Goal: Task Accomplishment & Management: Complete application form

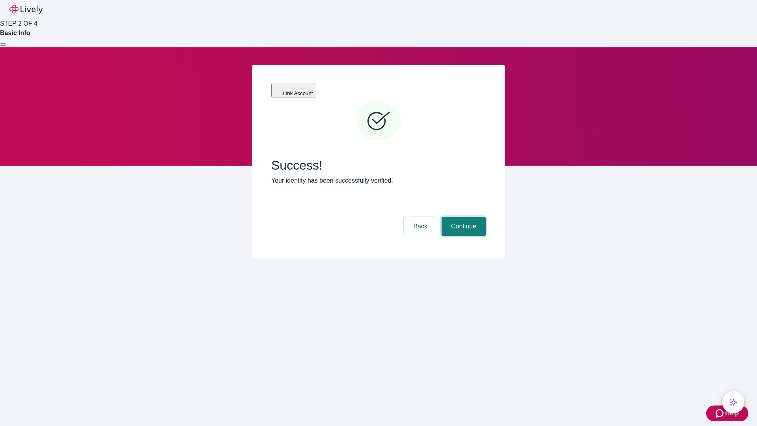
click at [462, 217] on button "Continue" at bounding box center [464, 226] width 44 height 19
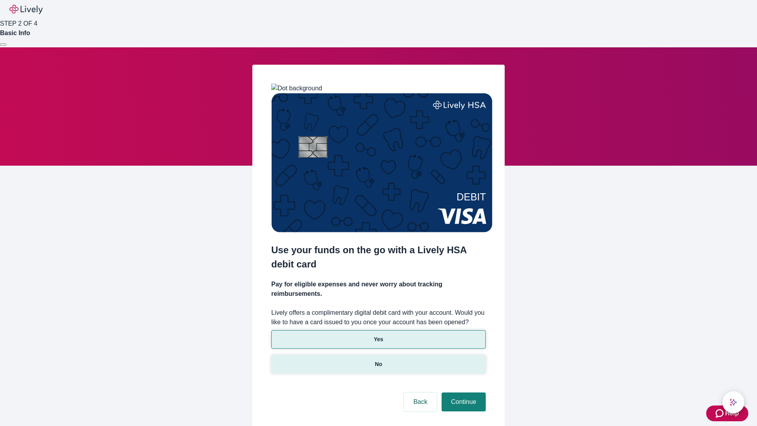
click at [378, 360] on p "No" at bounding box center [378, 364] width 7 height 8
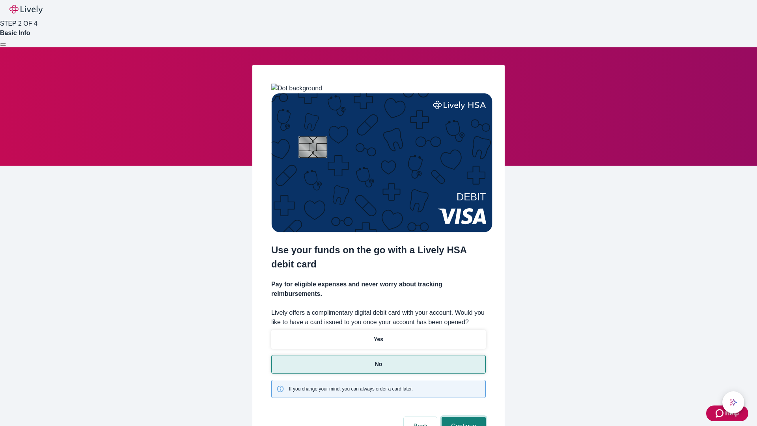
click at [462, 417] on button "Continue" at bounding box center [464, 426] width 44 height 19
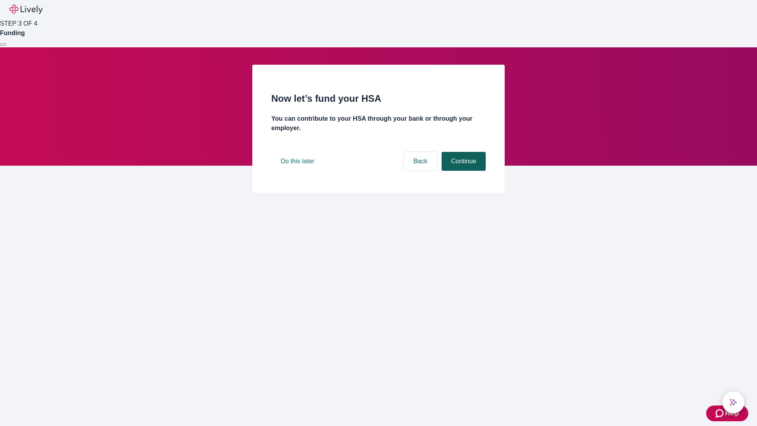
click at [462, 171] on button "Continue" at bounding box center [464, 161] width 44 height 19
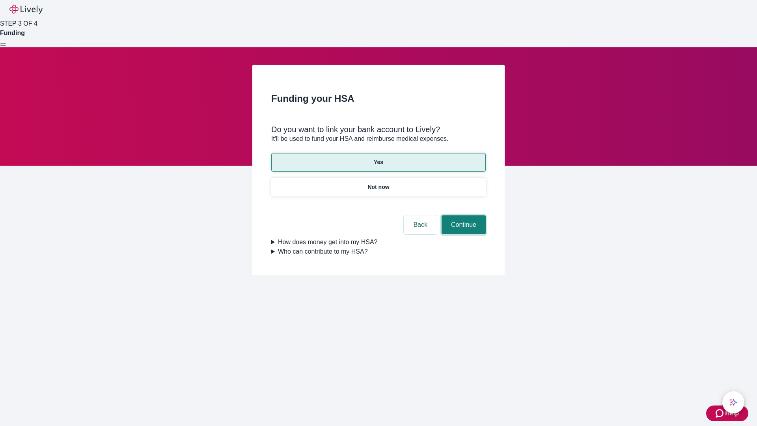
click at [462, 215] on button "Continue" at bounding box center [464, 224] width 44 height 19
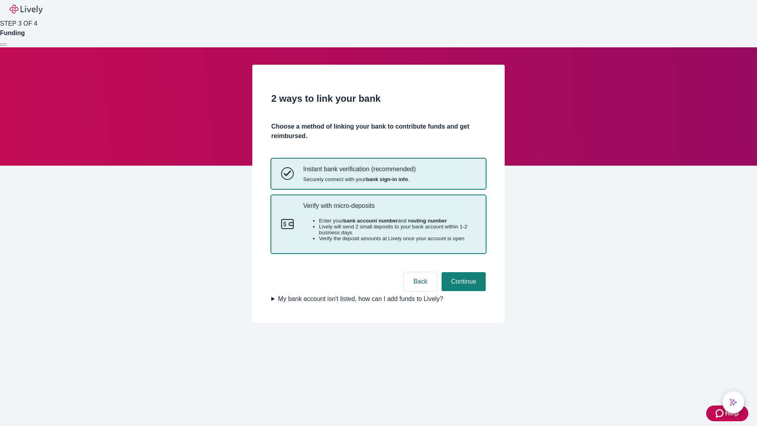
click at [389, 209] on p "Verify with micro-deposits" at bounding box center [389, 205] width 173 height 7
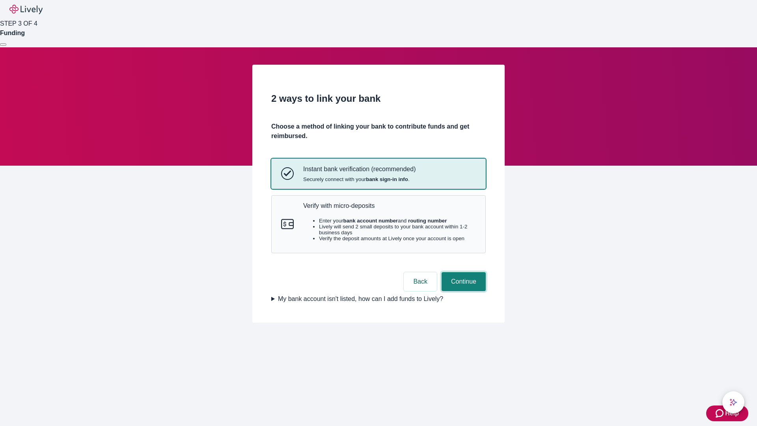
click at [462, 291] on button "Continue" at bounding box center [464, 281] width 44 height 19
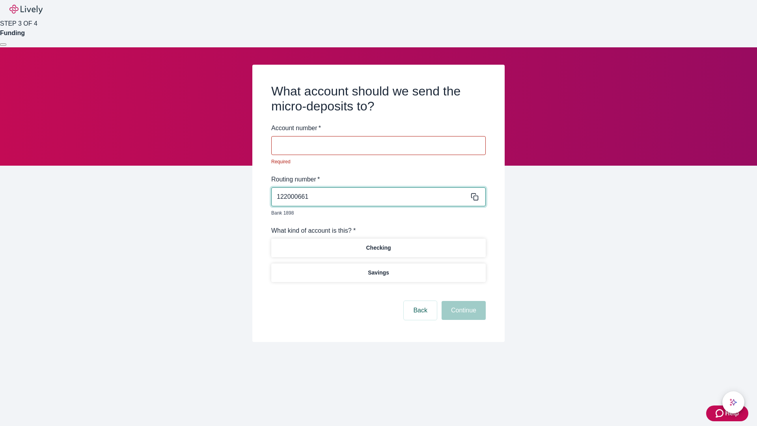
type input "122000661"
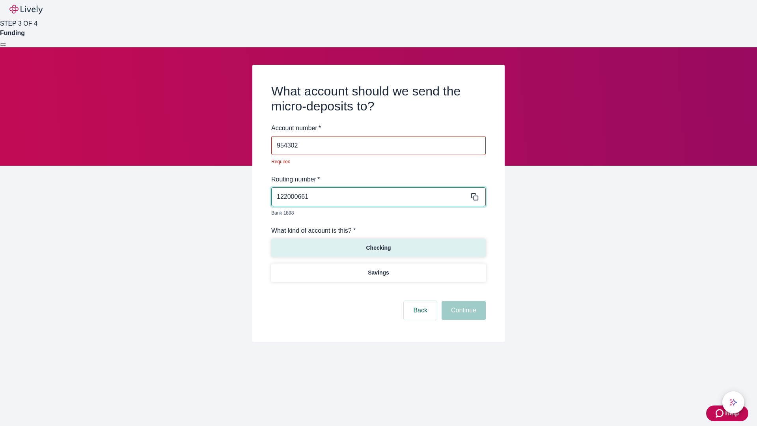
type input "954302"
click at [378, 244] on p "Checking" at bounding box center [378, 248] width 25 height 8
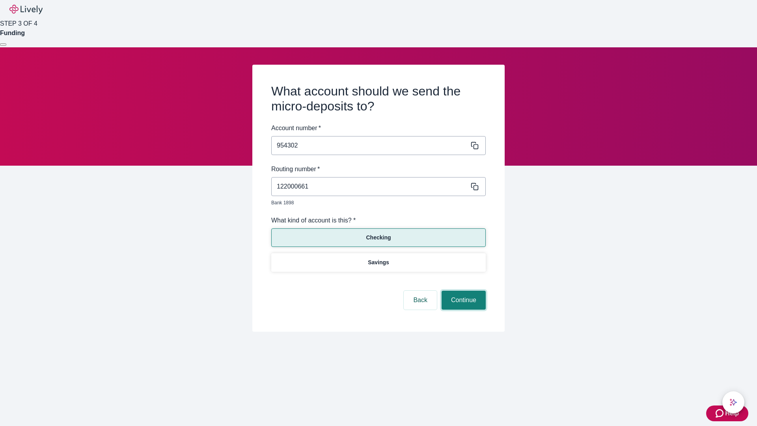
click at [462, 291] on button "Continue" at bounding box center [464, 300] width 44 height 19
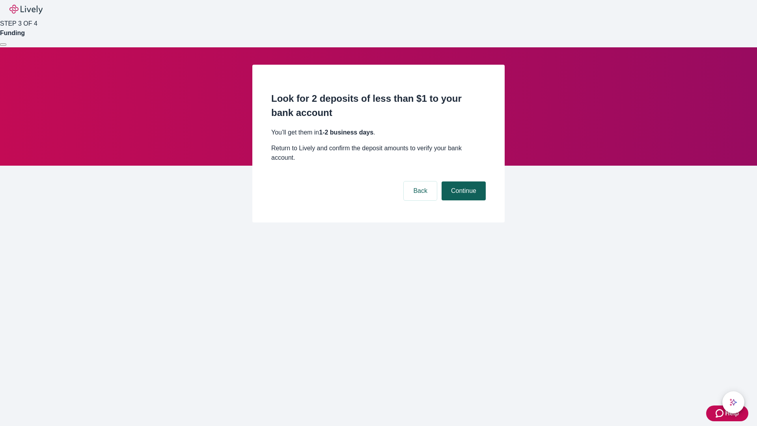
click at [462, 181] on button "Continue" at bounding box center [464, 190] width 44 height 19
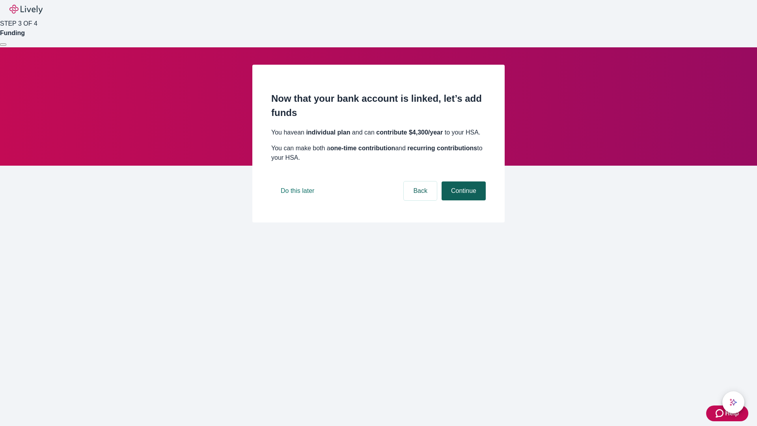
click at [462, 200] on button "Continue" at bounding box center [464, 190] width 44 height 19
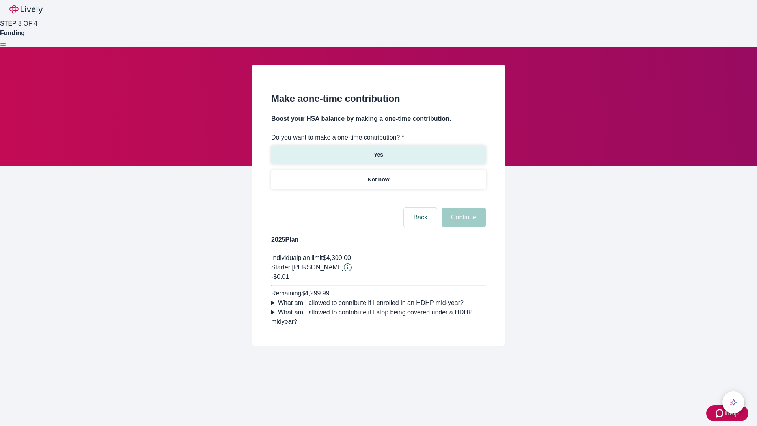
click at [378, 151] on p "Yes" at bounding box center [378, 155] width 9 height 8
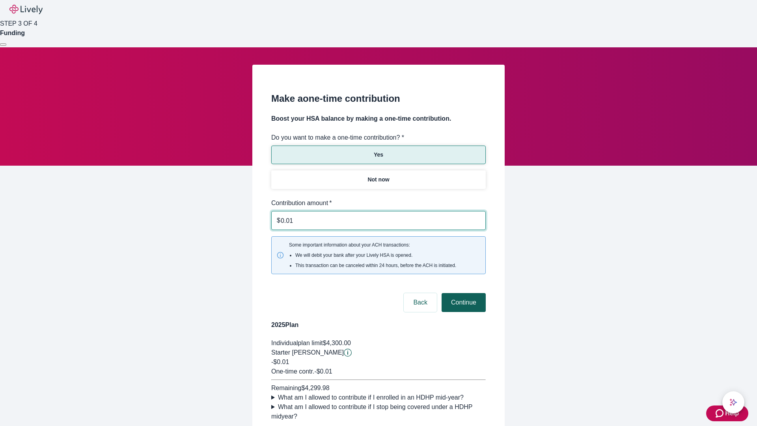
type input "0.01"
click at [462, 293] on button "Continue" at bounding box center [464, 302] width 44 height 19
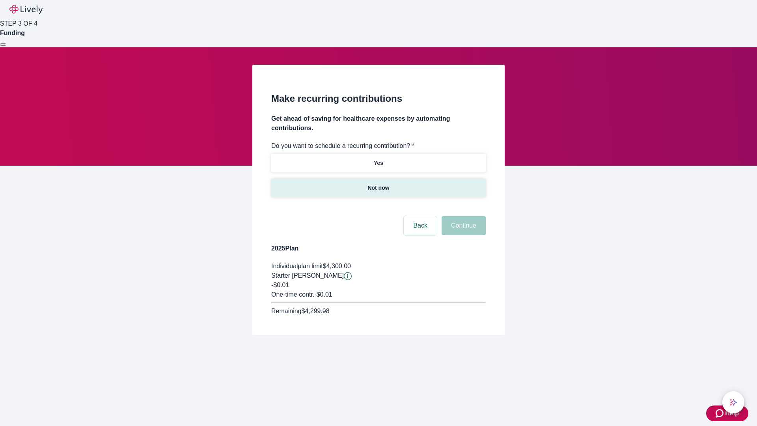
click at [378, 184] on p "Not now" at bounding box center [378, 188] width 22 height 8
click at [462, 216] on button "Continue" at bounding box center [464, 225] width 44 height 19
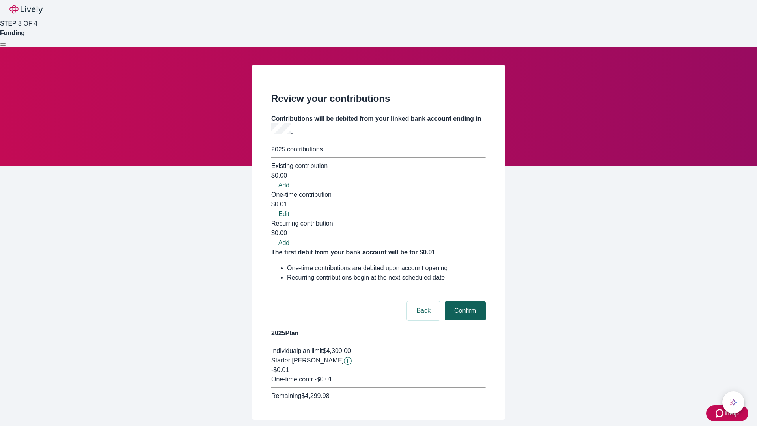
click at [464, 301] on button "Confirm" at bounding box center [465, 310] width 41 height 19
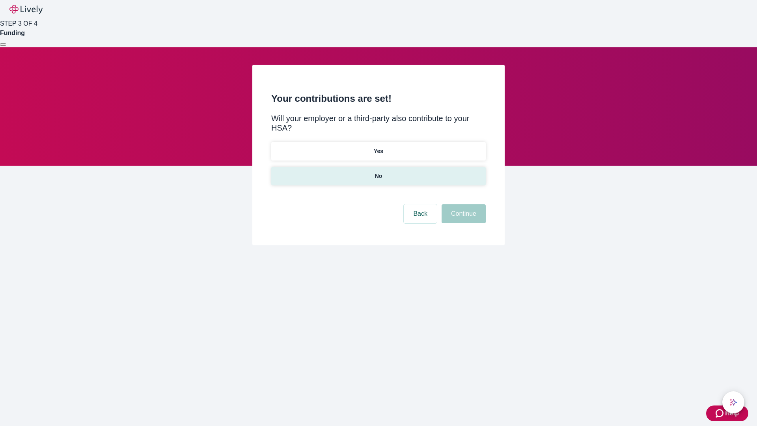
click at [378, 172] on p "No" at bounding box center [378, 176] width 7 height 8
click at [462, 204] on button "Continue" at bounding box center [464, 213] width 44 height 19
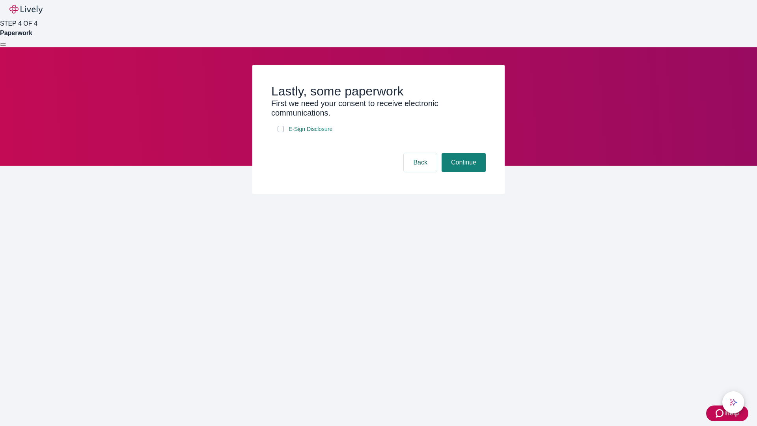
click at [281, 132] on input "E-Sign Disclosure" at bounding box center [281, 129] width 6 height 6
checkbox input "true"
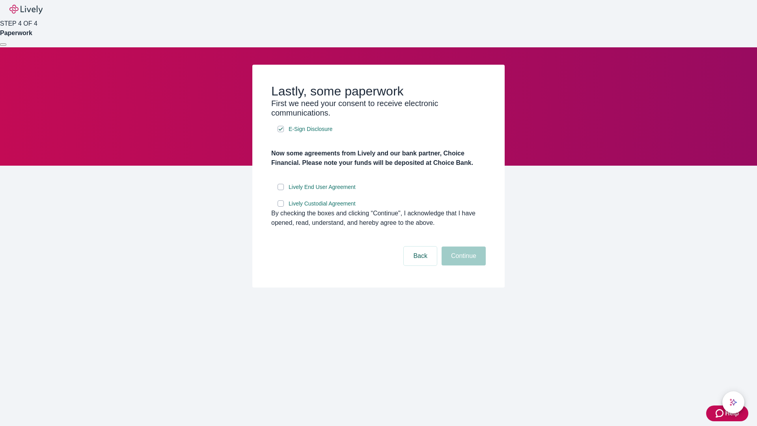
click at [281, 190] on input "Lively End User Agreement" at bounding box center [281, 187] width 6 height 6
checkbox input "true"
click at [281, 207] on input "Lively Custodial Agreement" at bounding box center [281, 203] width 6 height 6
checkbox input "true"
click at [462, 265] on button "Continue" at bounding box center [464, 255] width 44 height 19
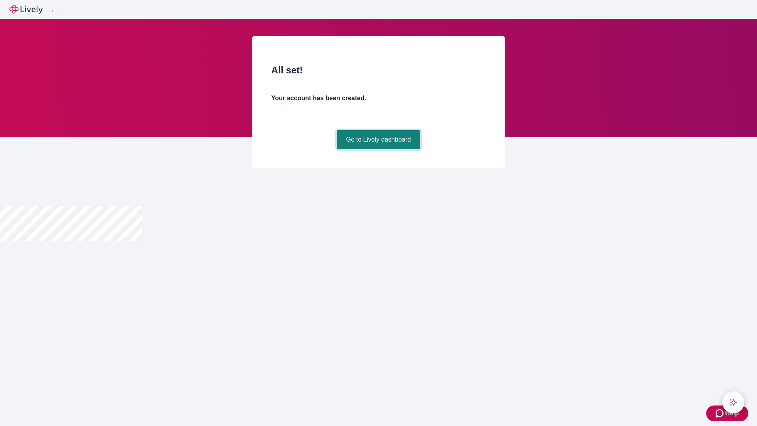
click at [378, 149] on link "Go to Lively dashboard" at bounding box center [379, 139] width 84 height 19
